Goal: Communication & Community: Answer question/provide support

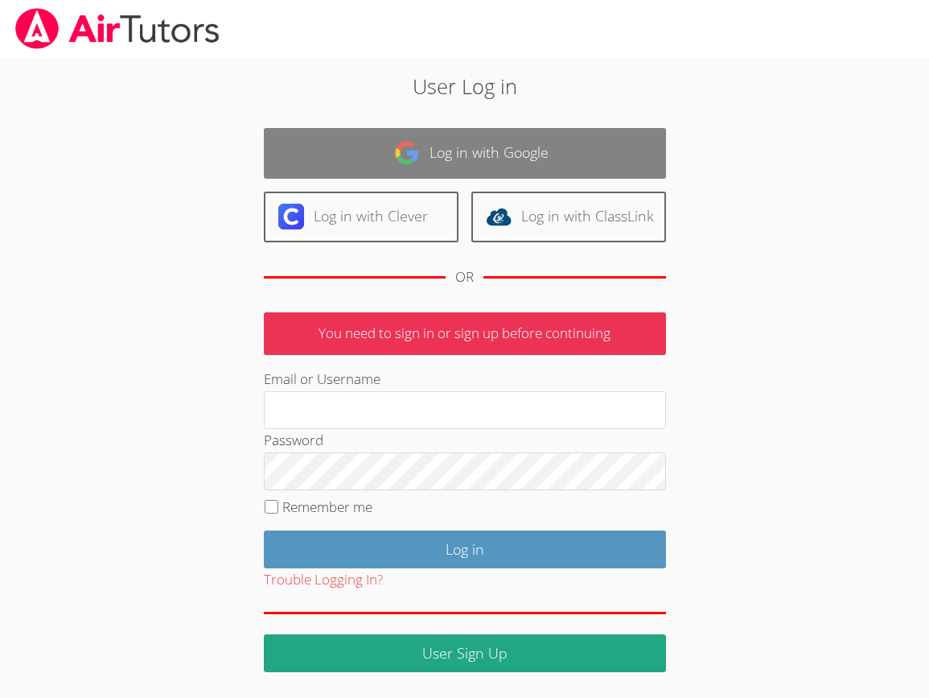
click at [563, 143] on link "Log in with Google" at bounding box center [465, 153] width 402 height 51
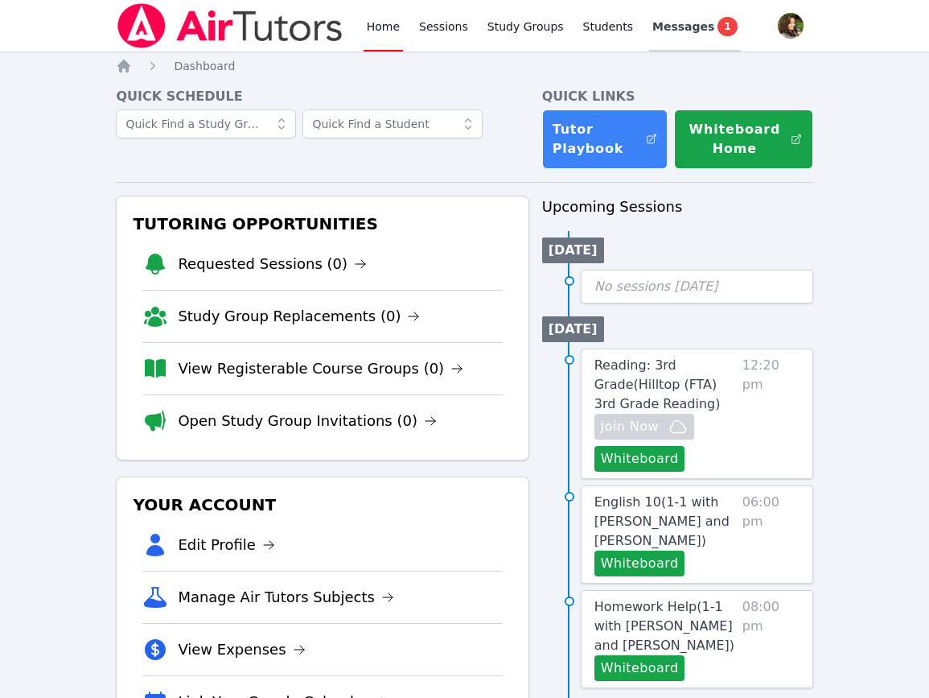
click at [670, 23] on span "Messages" at bounding box center [684, 27] width 62 height 16
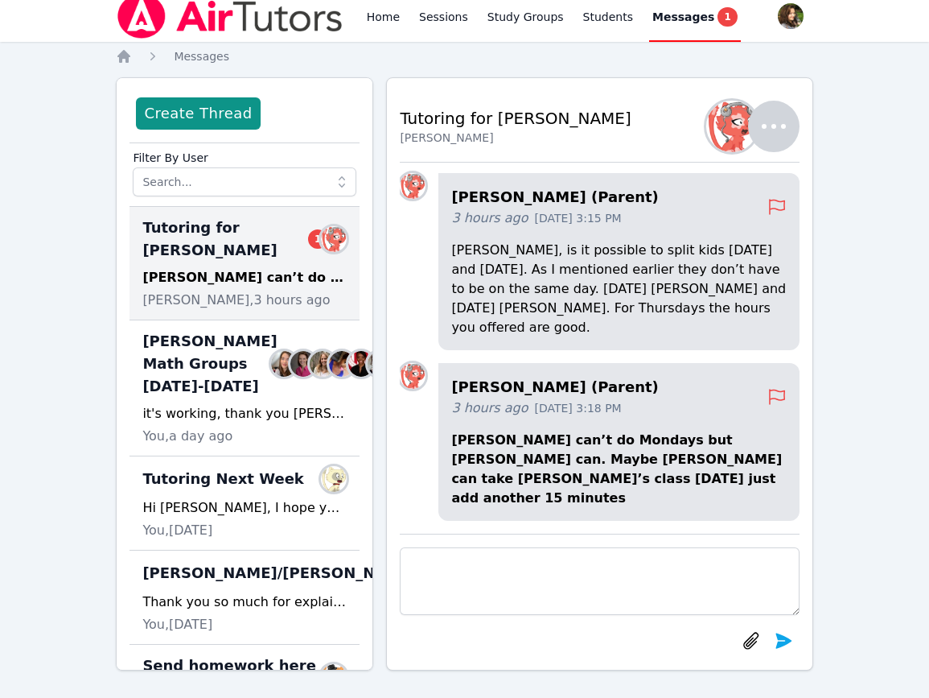
scroll to position [14, 0]
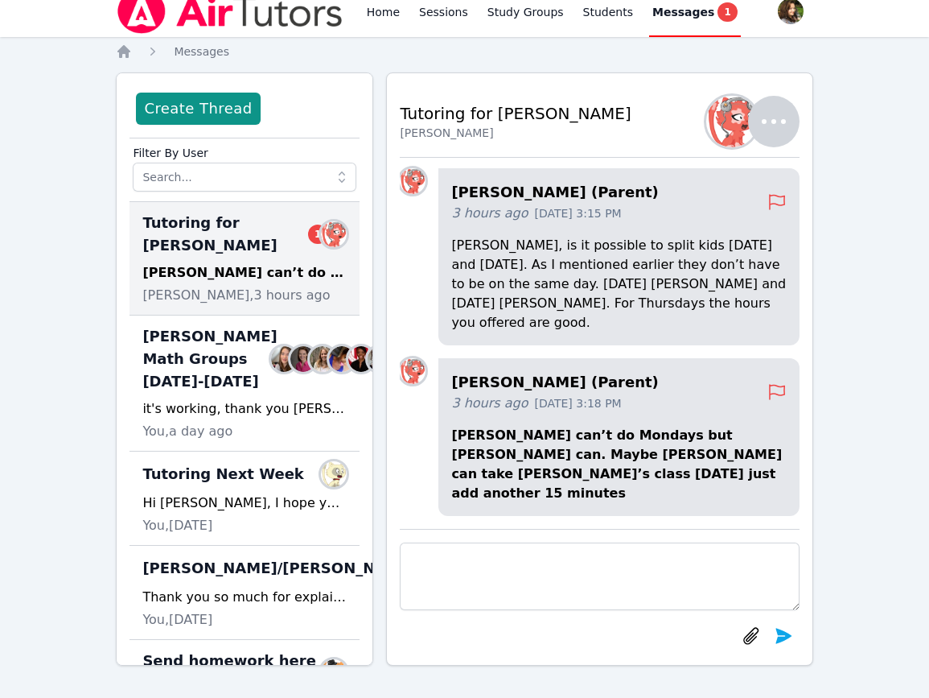
click at [565, 545] on textarea at bounding box center [599, 576] width 399 height 68
